Goal: Check status: Check status

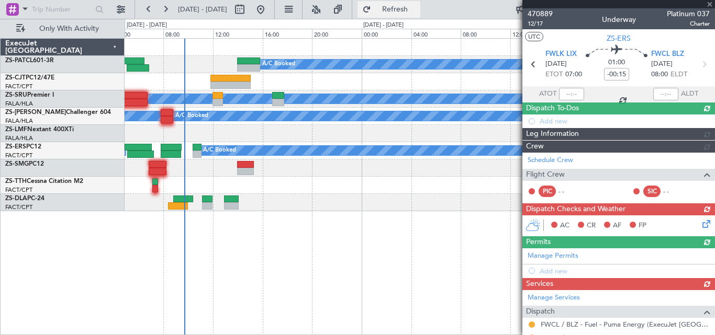
scroll to position [52, 0]
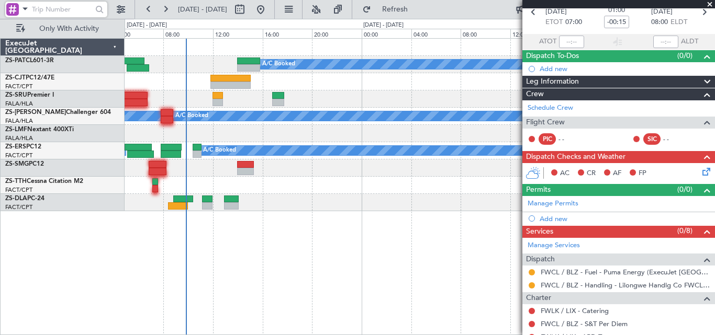
click at [64, 5] on input "text" at bounding box center [62, 10] width 60 height 16
paste input "535749"
type input "535749"
click at [96, 12] on div at bounding box center [100, 10] width 16 height 16
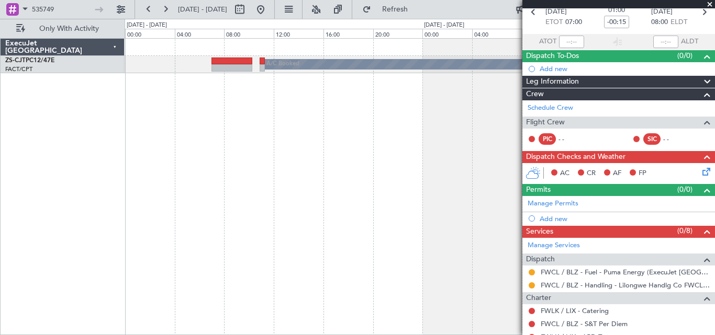
click at [708, 6] on span at bounding box center [709, 4] width 10 height 9
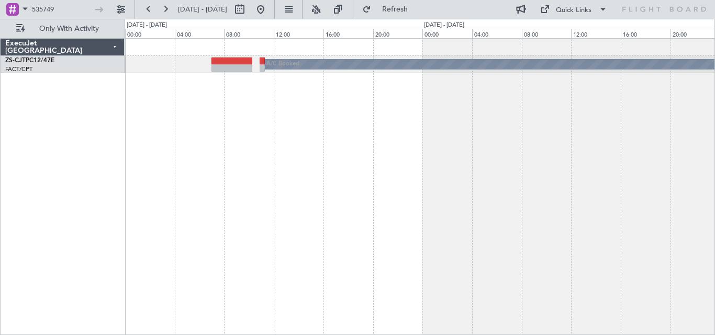
type input "0"
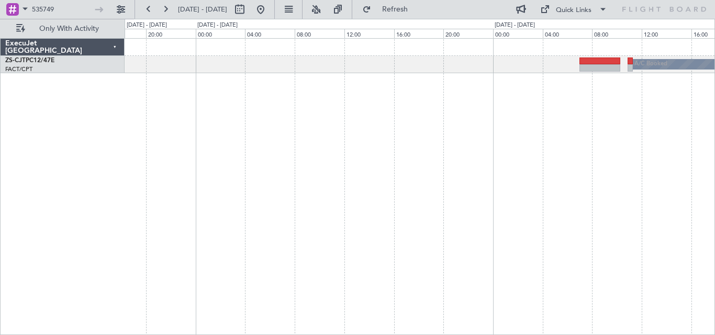
click at [714, 194] on div "A/C Booked A/C Booked ExecuJet [GEOGRAPHIC_DATA] ZS-CJT PC12/47E FACT/CPT [GEOG…" at bounding box center [357, 177] width 715 height 316
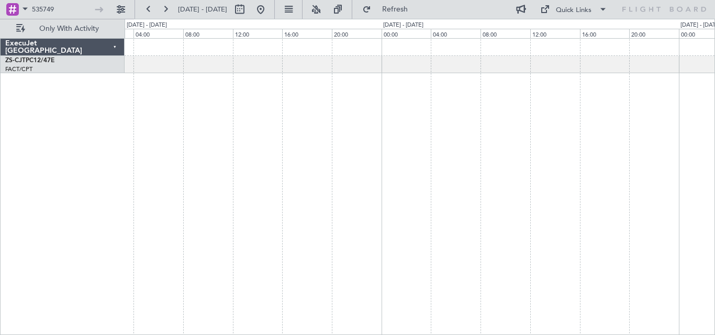
click at [522, 204] on div "A/C Booked A/C Booked" at bounding box center [419, 186] width 590 height 297
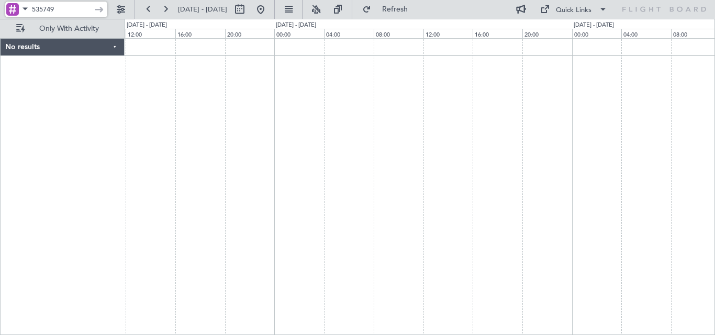
drag, startPoint x: 65, startPoint y: 12, endPoint x: -14, endPoint y: 17, distance: 78.6
click at [0, 17] on html "535749 [DATE] - [DATE] Refresh Quick Links Only With Activity No results 0 0 08…" at bounding box center [357, 167] width 715 height 335
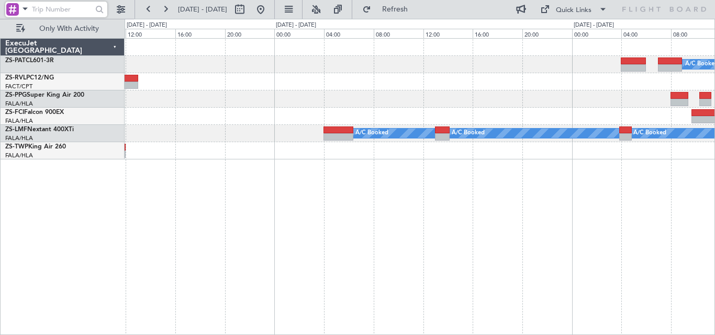
click at [539, 136] on div "A/C Booked A/C Booked A/C Booked A/C Booked A/C Booked A/C Booked A/C Booked A/…" at bounding box center [419, 99] width 590 height 121
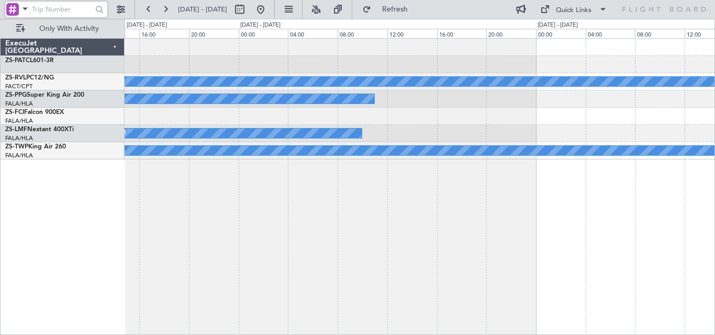
click at [533, 189] on div "A/C Booked A/C Booked A/C Booked A/C Booked A/C Booked A/C Booked A/C Booked A/…" at bounding box center [419, 186] width 590 height 297
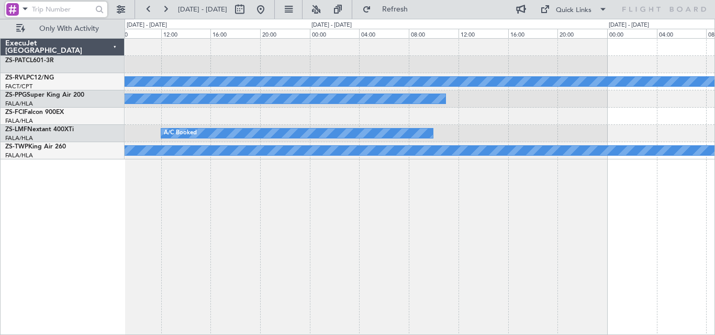
click at [510, 201] on div "A/C Booked A/C Booked A/C Booked A/C Booked A/C Booked A/C Booked A/C Booked A/…" at bounding box center [419, 186] width 590 height 297
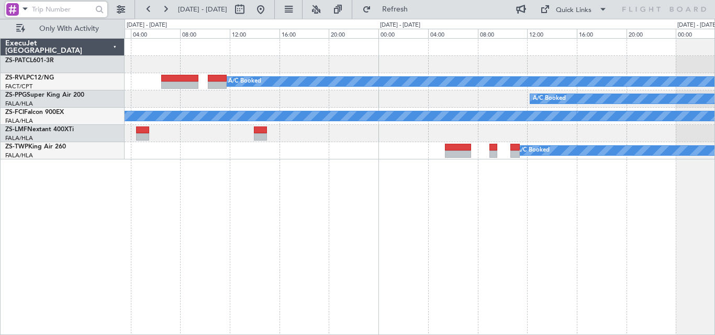
click at [629, 178] on div "A/C Booked A/C Booked A/C Booked A/C Unavailable A/C Unavailable A/C Booked A/C…" at bounding box center [419, 186] width 590 height 297
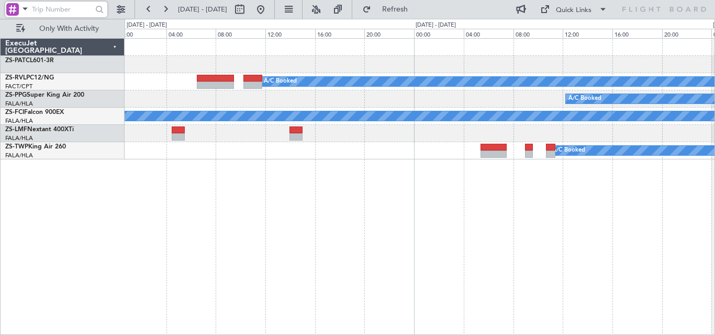
click at [685, 165] on div "A/C Booked A/C Booked A/C Booked A/C Booked A/C Unavailable A/C Unavailable A/C…" at bounding box center [419, 186] width 590 height 297
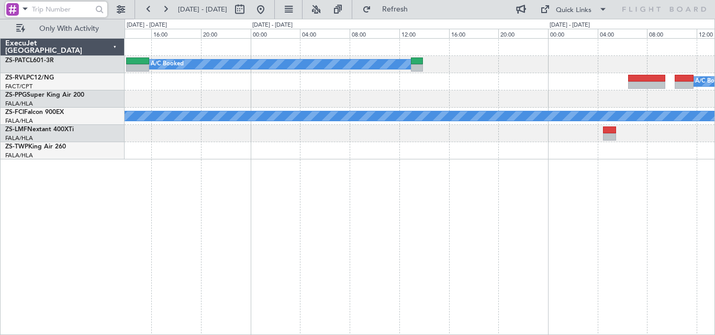
click at [595, 151] on div "A/C Booked A/C Booked A/C Booked A/C Unavailable A/C Unavailable" at bounding box center [419, 186] width 590 height 297
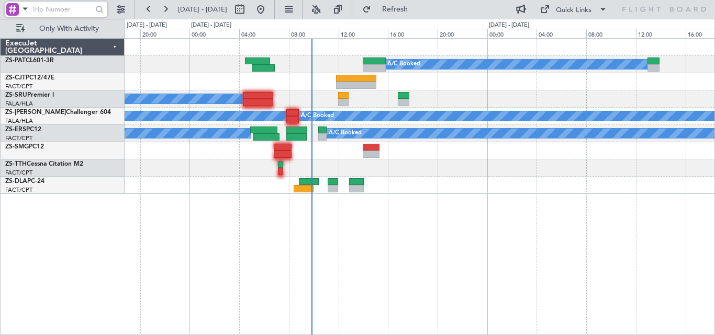
click at [391, 175] on div at bounding box center [419, 168] width 590 height 17
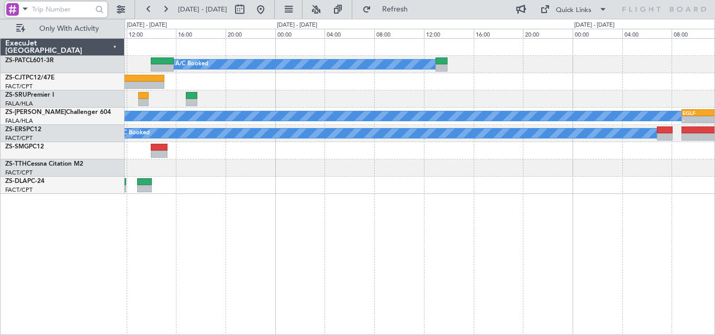
click at [353, 173] on div "A/C Booked A/C Booked A/C Booked A/C Booked - - EGLF 08:50 Z GLRB 15:50 Z A/C B…" at bounding box center [419, 116] width 590 height 155
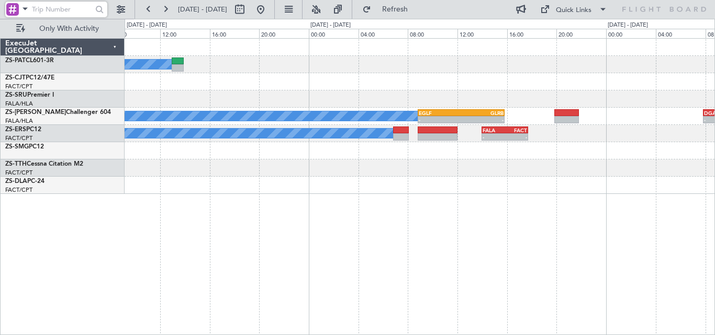
click at [341, 188] on div "A/C Booked A/C Booked - - EGLF 08:50 Z GLRB 15:50 Z - - DGAA 07:50 Z FALA 14:10…" at bounding box center [419, 116] width 590 height 155
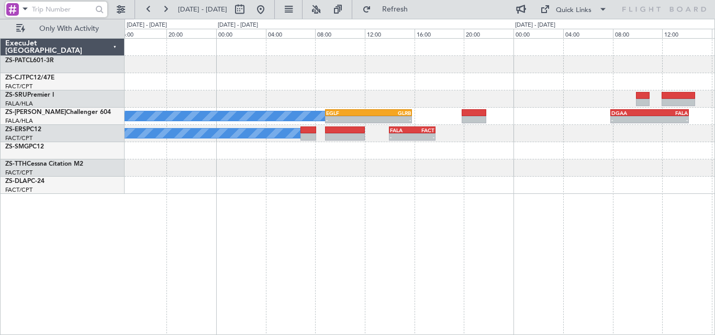
click at [368, 191] on div "A/C Booked A/C Booked - - EGLF 08:50 Z GLRB 15:50 Z - - DGAA 07:50 Z FALA 14:10…" at bounding box center [419, 116] width 590 height 155
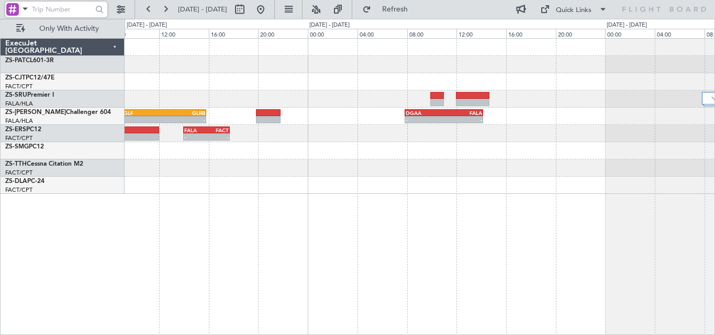
click at [395, 177] on div "- - EGLF 08:50 Z GLRB 15:50 Z - - DGAA 07:50 Z FALA 14:10 Z A/C Booked - - FALA…" at bounding box center [419, 116] width 590 height 155
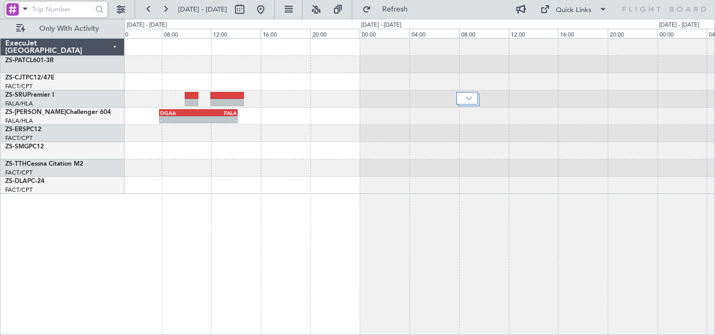
click at [478, 162] on div "- - DGAA 07:50 Z FALA 14:10 Z A/C Booked FALA 14:00 Z FACT 17:43 Z - -" at bounding box center [419, 116] width 590 height 155
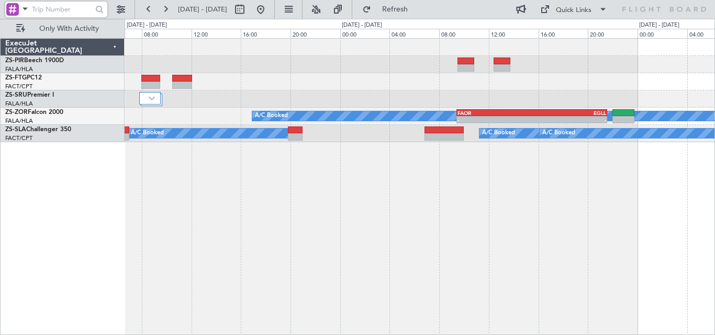
click at [406, 129] on div "A/C Booked - - FAOR 09:25 Z EGLL 21:35 Z - - EGLL 10:00 Z FAOR 22:15 Z A/C Book…" at bounding box center [419, 91] width 590 height 104
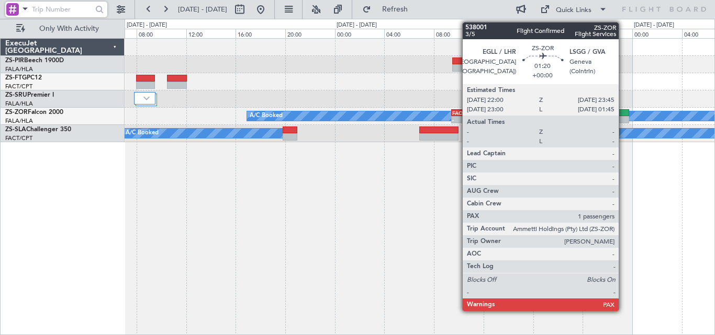
click at [623, 120] on div at bounding box center [618, 119] width 22 height 7
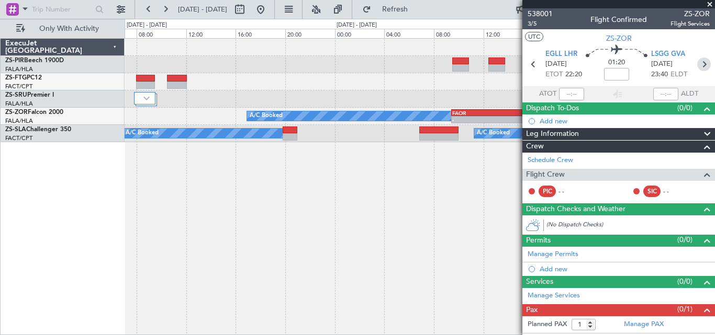
click at [697, 65] on icon at bounding box center [704, 65] width 14 height 14
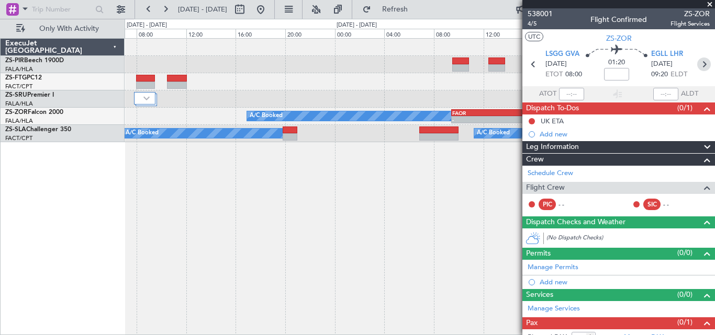
click at [697, 60] on icon at bounding box center [704, 65] width 14 height 14
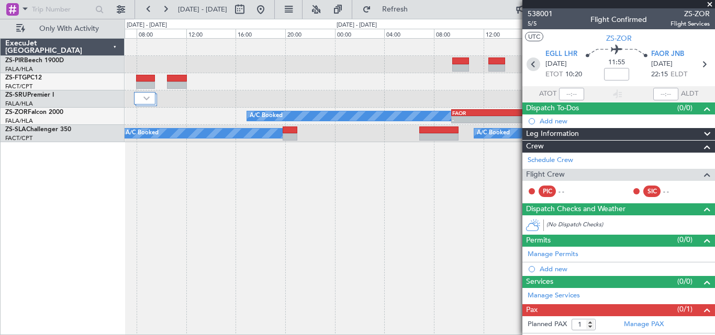
click at [530, 68] on icon at bounding box center [533, 65] width 14 height 14
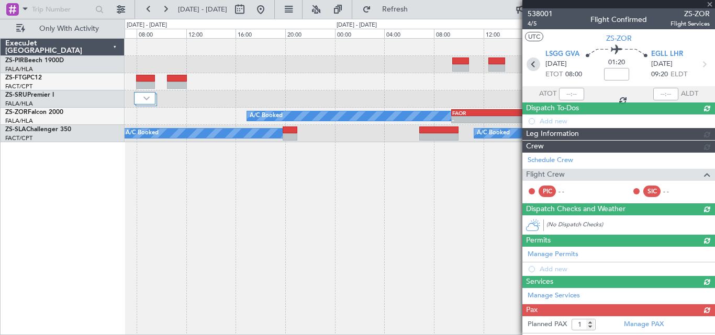
click at [530, 68] on icon at bounding box center [533, 65] width 14 height 14
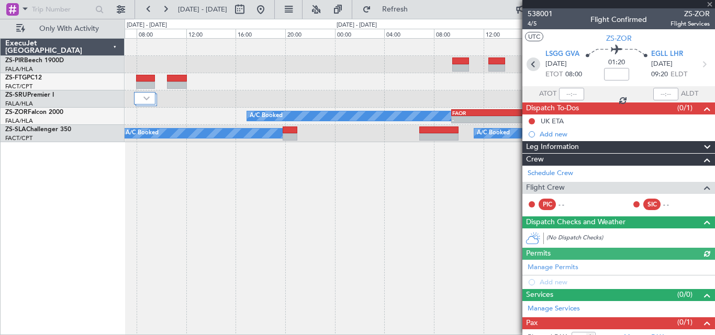
click at [530, 68] on icon at bounding box center [533, 65] width 14 height 14
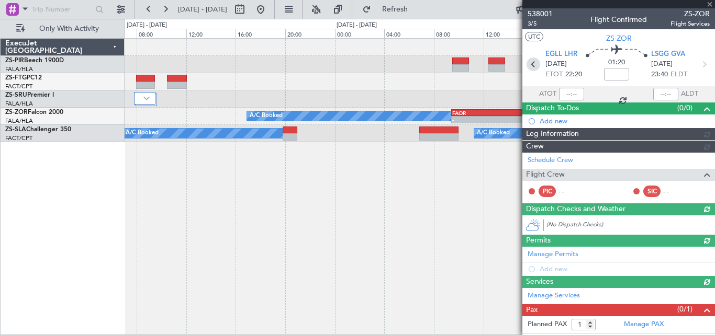
click at [530, 68] on icon at bounding box center [533, 65] width 14 height 14
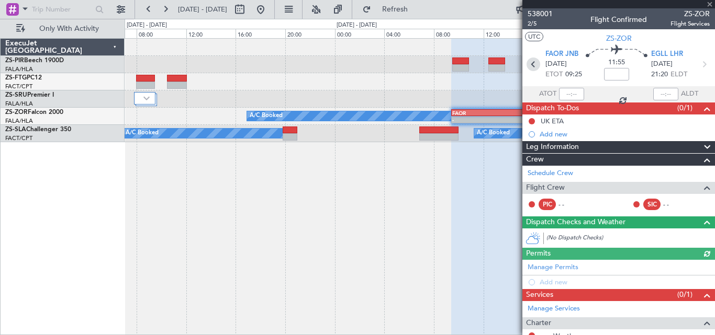
click at [530, 68] on icon at bounding box center [533, 65] width 14 height 14
click at [530, 63] on icon at bounding box center [533, 65] width 14 height 14
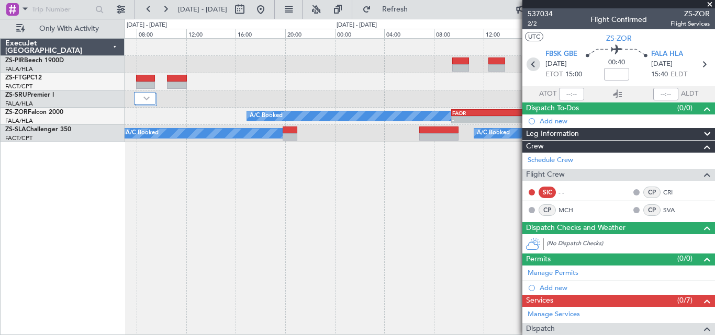
click at [531, 62] on icon at bounding box center [533, 65] width 14 height 14
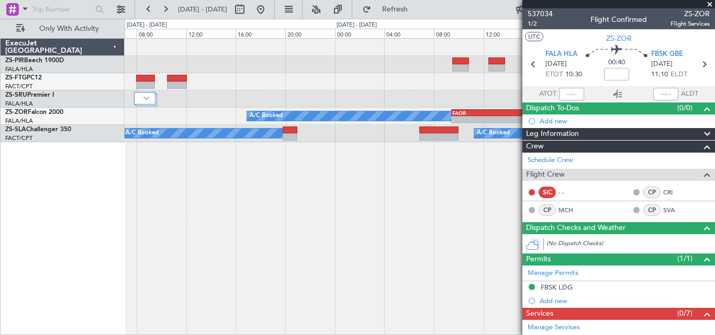
click at [706, 4] on span at bounding box center [709, 4] width 10 height 9
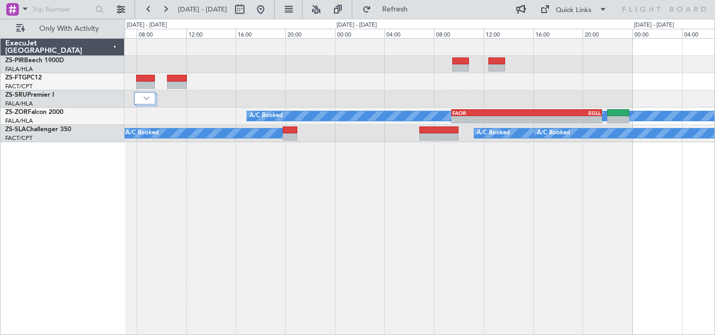
type input "0"
click at [255, 278] on div "A/C Booked - - FAOR 09:25 Z EGLL 21:35 Z - - EGLL 10:00 Z FAOR 22:15 Z A/C Book…" at bounding box center [419, 186] width 590 height 297
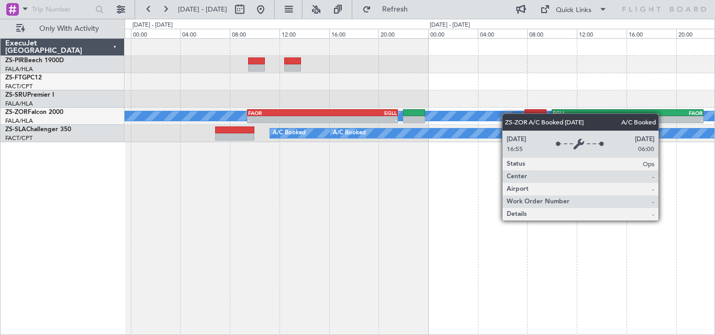
click at [409, 129] on div "A/C Booked - - FAOR 09:25 Z EGLL 21:35 Z - - EGLL 10:00 Z FAOR 22:15 Z A/C Book…" at bounding box center [419, 91] width 590 height 104
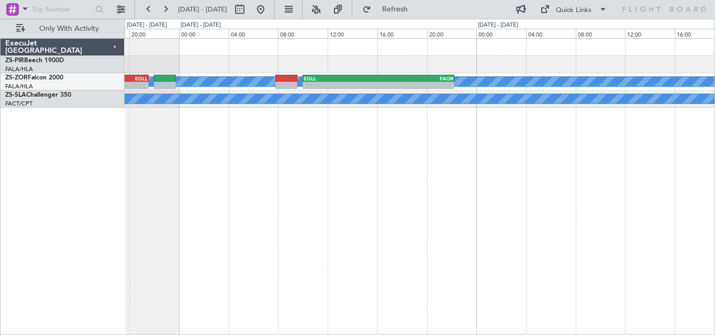
click at [323, 195] on div "A/C Booked - - FAOR 09:25 Z EGLL 21:35 Z - - EGLL 10:00 Z FAOR 22:15 Z A/C Book…" at bounding box center [419, 186] width 590 height 297
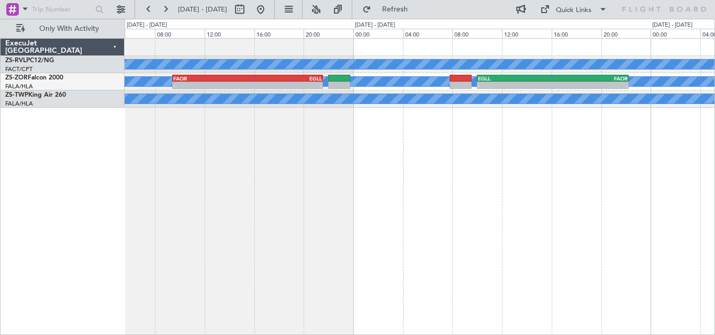
click at [633, 202] on div "A/C Booked A/C Booked - - EGLL 10:00 Z FAOR 22:15 Z FAOR 09:25 Z EGLL 21:35 Z -…" at bounding box center [419, 186] width 590 height 297
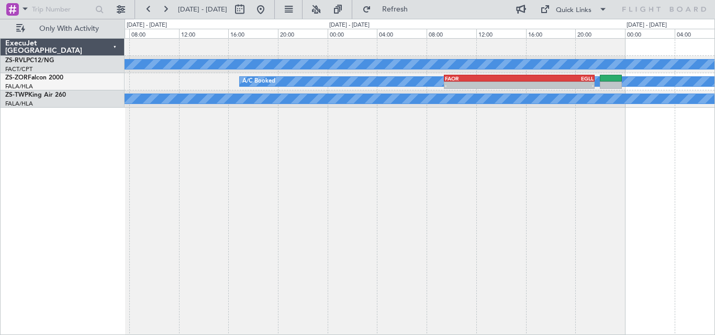
click at [490, 194] on div "A/C Booked A/C Booked FAOR 09:25 Z EGLL 21:35 Z - - - - EGLL 10:00 Z FAOR 22:15…" at bounding box center [419, 186] width 590 height 297
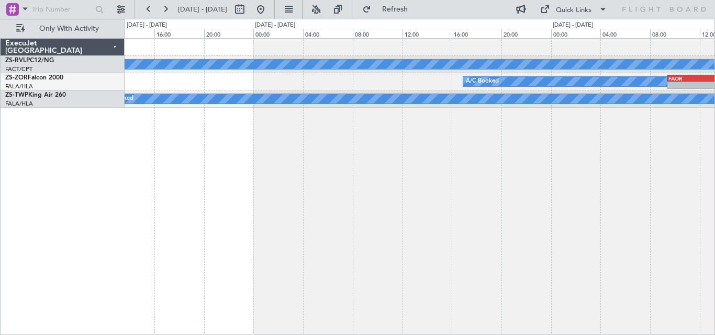
click at [538, 200] on div "A/C Booked A/C Booked FAOR 09:25 Z EGLL 21:35 Z - - A/C Booked A/C Booked A/C B…" at bounding box center [419, 186] width 590 height 297
click at [460, 190] on div "A/C Booked A/C Booked FAOR 09:25 Z EGLL 21:35 Z - - A/C Booked A/C Booked A/C B…" at bounding box center [419, 186] width 590 height 297
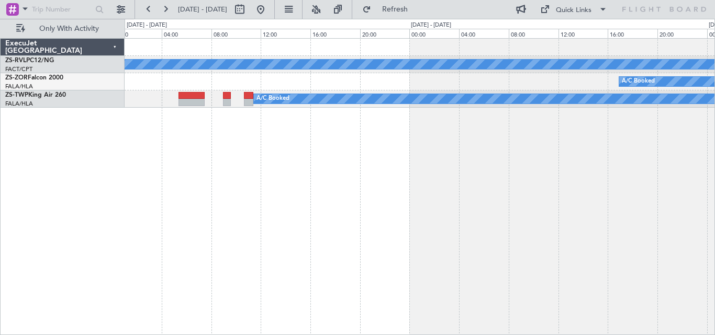
click at [488, 183] on div "A/C Booked A/C Booked FAOR 09:25 Z EGLL 21:35 Z - - A/C Booked A/C Booked A/C B…" at bounding box center [419, 186] width 590 height 297
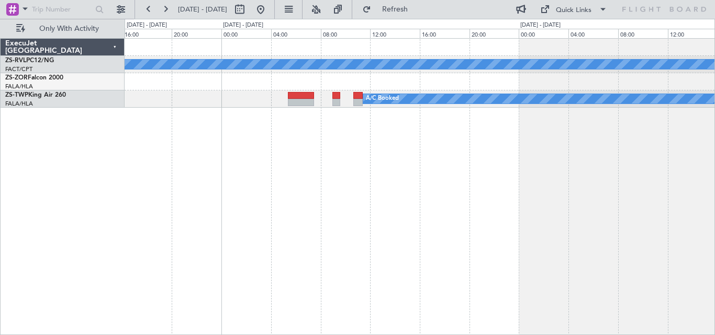
click at [640, 189] on div "A/C Booked A/C Booked A/C Booked A/C Booked A/C Booked A/C Booked" at bounding box center [419, 186] width 590 height 297
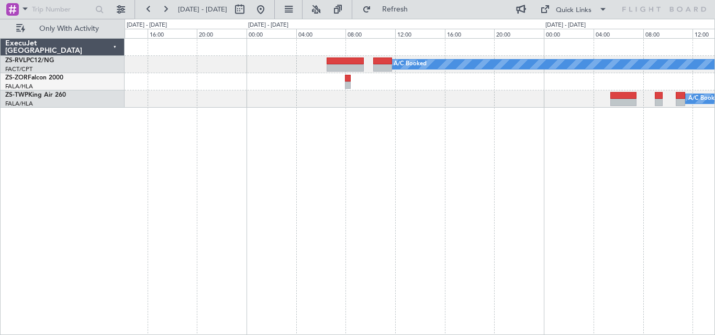
click at [563, 175] on div "A/C Booked A/C Booked A/C Booked A/C Booked A/C Booked" at bounding box center [419, 186] width 590 height 297
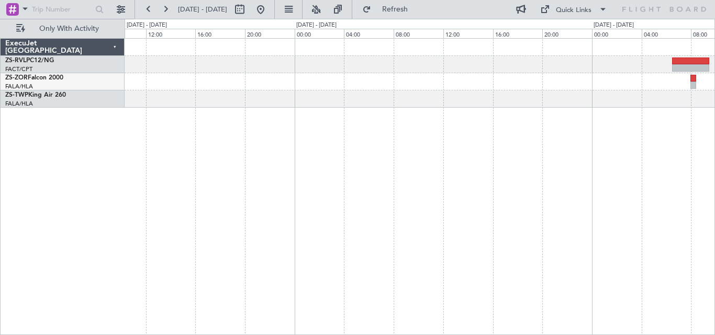
click at [582, 149] on div "A/C Booked" at bounding box center [419, 186] width 590 height 297
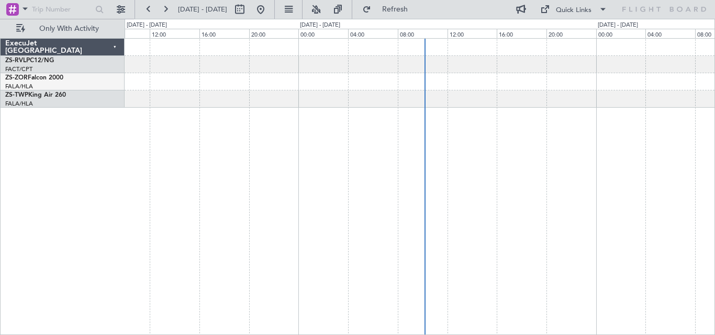
click at [606, 138] on div at bounding box center [419, 186] width 590 height 297
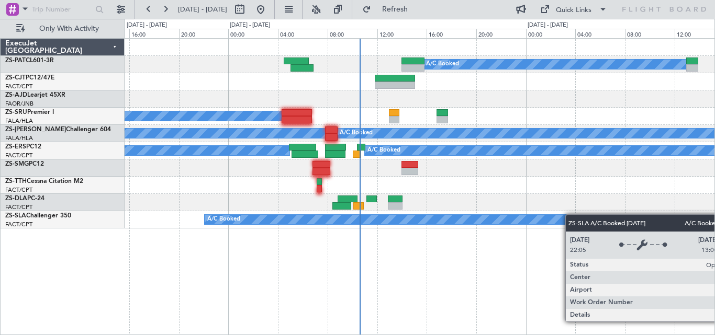
click at [516, 224] on div "A/C Booked A/C Booked A/C Booked A/C Booked A/C Booked A/C Booked A/C Booked A/…" at bounding box center [419, 134] width 590 height 190
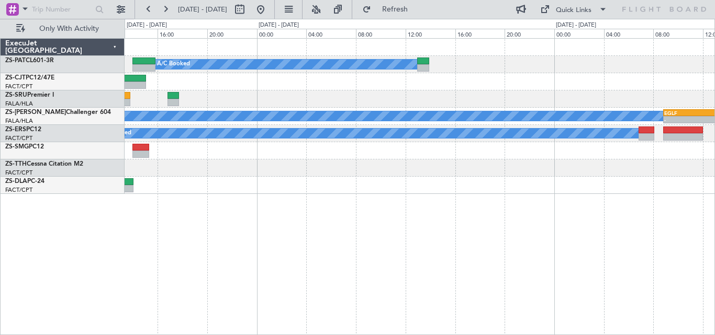
click at [338, 202] on div "A/C Booked A/C Booked A/C Booked A/C Booked - - EGLF 08:50 Z GLRB 15:50 Z A/C B…" at bounding box center [419, 186] width 590 height 297
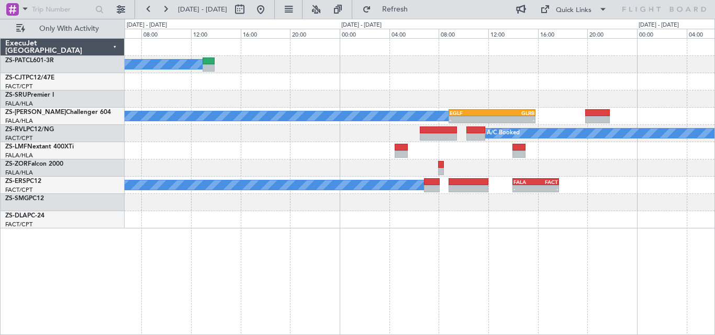
click at [304, 182] on div "A/C Booked A/C Booked - - EGLF 08:50 Z GLRB 15:50 Z - - DGAA 07:50 Z FALA 14:10…" at bounding box center [419, 134] width 590 height 190
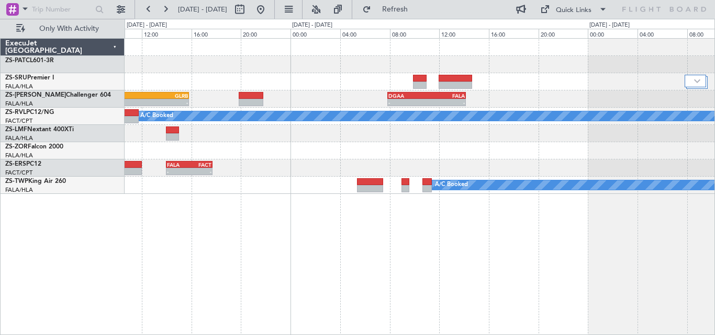
click at [293, 185] on div "- - EGLF 08:50 Z GLRB 15:50 Z - - DGAA 07:50 Z FALA 14:10 Z A/C Booked A/C Book…" at bounding box center [419, 116] width 590 height 155
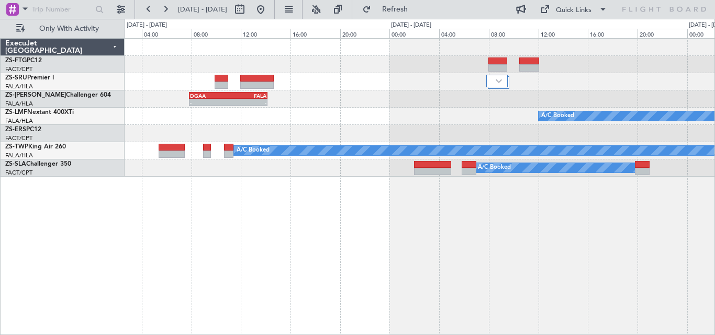
click at [266, 155] on div "- - DGAA 07:50 Z FALA 14:10 Z EGLF 08:50 Z GLRB 15:50 Z - - A/C Booked A/C Book…" at bounding box center [419, 108] width 590 height 138
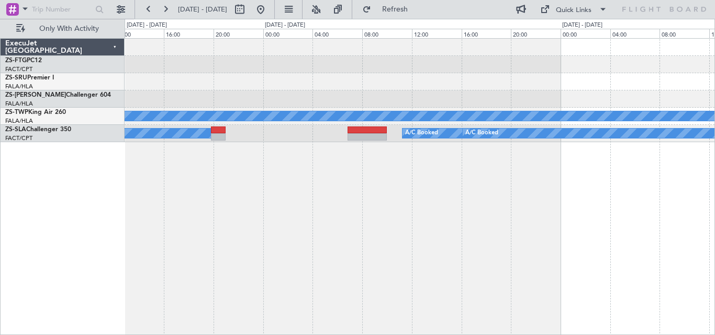
click at [267, 218] on div "A/C Booked A/C Booked A/C Booked A/C Booked A/C Booked A/C Booked A/C Booked" at bounding box center [419, 186] width 590 height 297
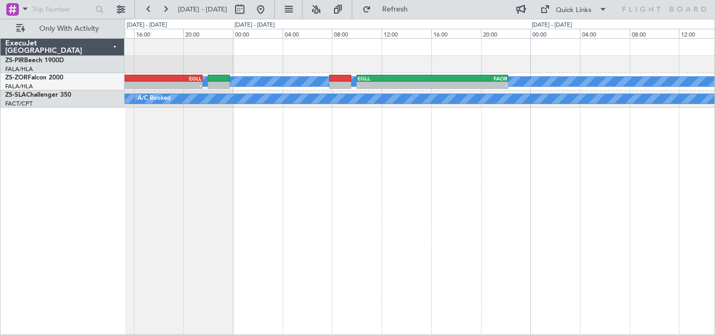
click at [395, 137] on div "A/C Booked - - FAOR 09:25 Z EGLL 21:35 Z - - EGLL 10:00 Z FAOR 22:15 Z A/C Book…" at bounding box center [419, 186] width 590 height 297
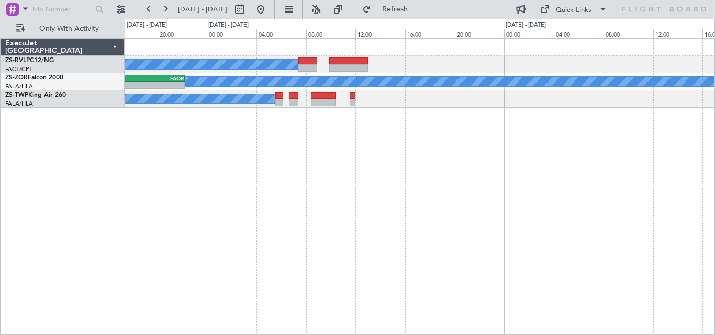
click at [245, 149] on div "A/C Booked A/C Booked - - EGLL 10:00 Z FAOR 22:15 Z A/C Booked A/C Booked A/C B…" at bounding box center [419, 186] width 590 height 297
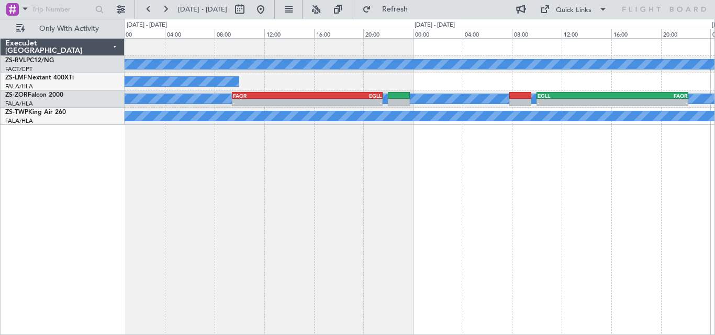
click at [714, 141] on div "A/C Booked A/C Booked A/C Booked - - EGLL 10:00 Z FAOR 22:15 Z FAOR 09:25 Z EGL…" at bounding box center [357, 177] width 715 height 316
click at [696, 142] on div "A/C Booked A/C Booked A/C Booked - - EGLL 10:00 Z FAOR 22:15 Z FAOR 09:25 Z EGL…" at bounding box center [419, 186] width 590 height 297
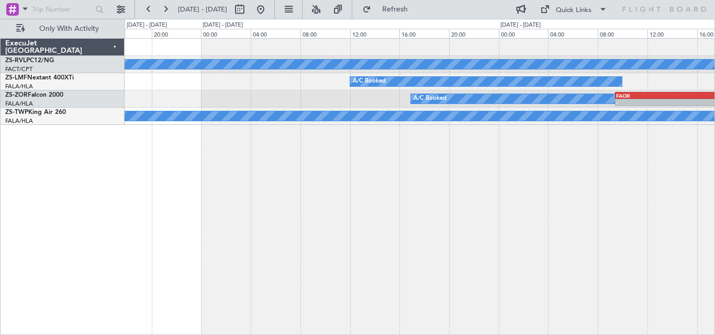
click at [692, 148] on div "A/C Booked A/C Booked A/C Booked FAOR 09:25 Z EGLL 21:35 Z - - A/C Booked A/C B…" at bounding box center [419, 186] width 590 height 297
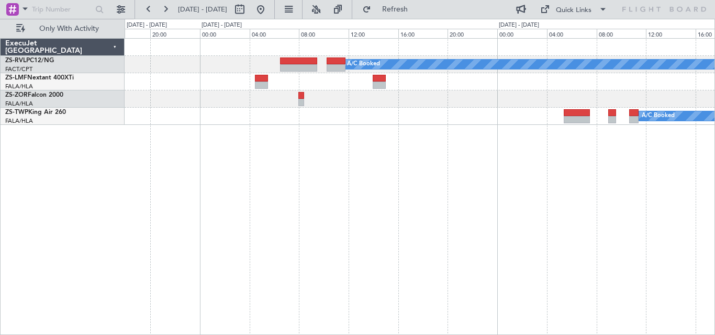
click at [683, 172] on div "A/C Booked A/C Booked A/C Booked A/C Booked A/C Booked" at bounding box center [419, 186] width 590 height 297
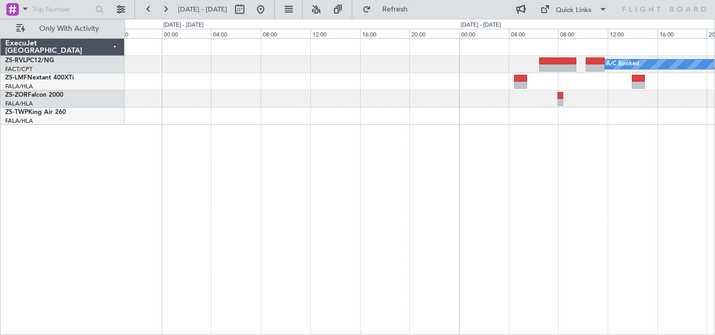
click at [623, 184] on div "A/C Booked" at bounding box center [419, 186] width 590 height 297
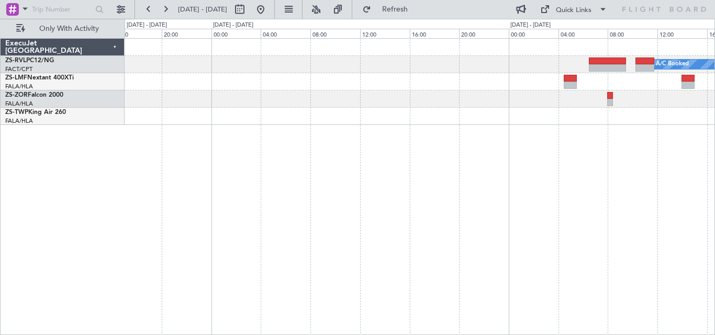
click at [700, 164] on div "A/C Booked" at bounding box center [419, 186] width 590 height 297
